Goal: Information Seeking & Learning: Learn about a topic

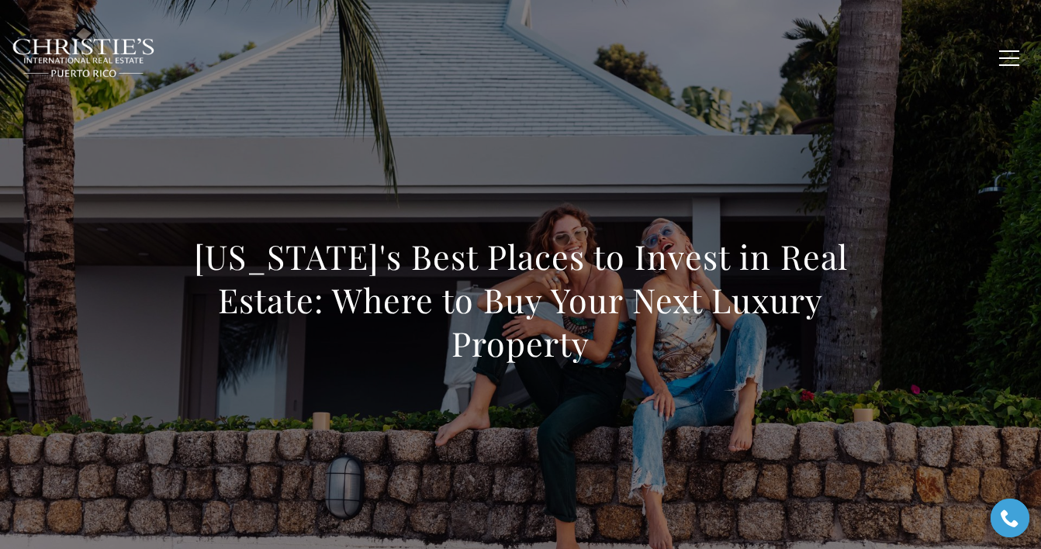
drag, startPoint x: 469, startPoint y: 379, endPoint x: 323, endPoint y: 421, distance: 152.7
click at [323, 421] on div "Puerto Rico's Best Places to Invest in Real Estate: Where to Buy Your Next Luxu…" at bounding box center [520, 310] width 1041 height 465
